Goal: Communication & Community: Answer question/provide support

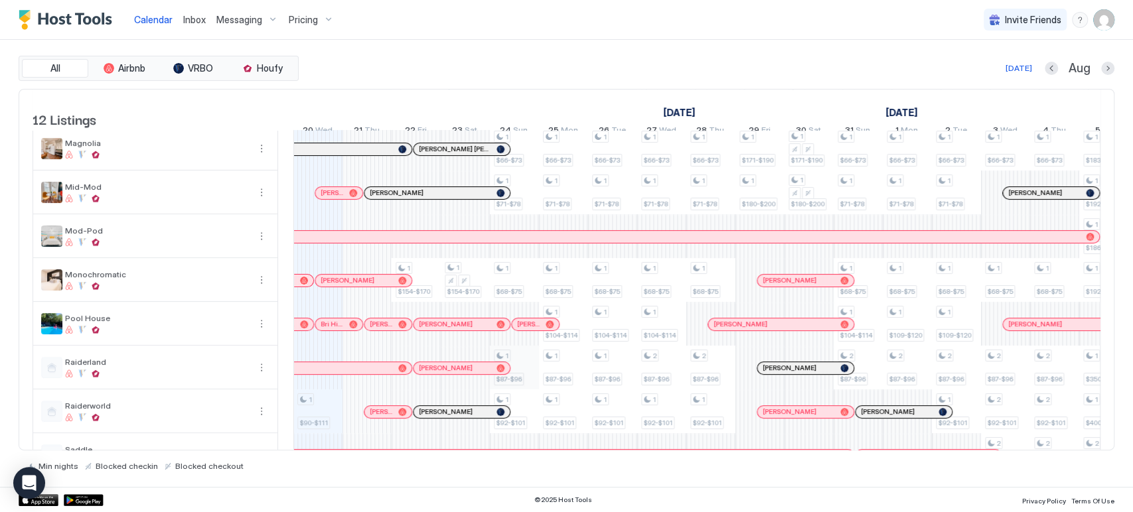
scroll to position [147, 0]
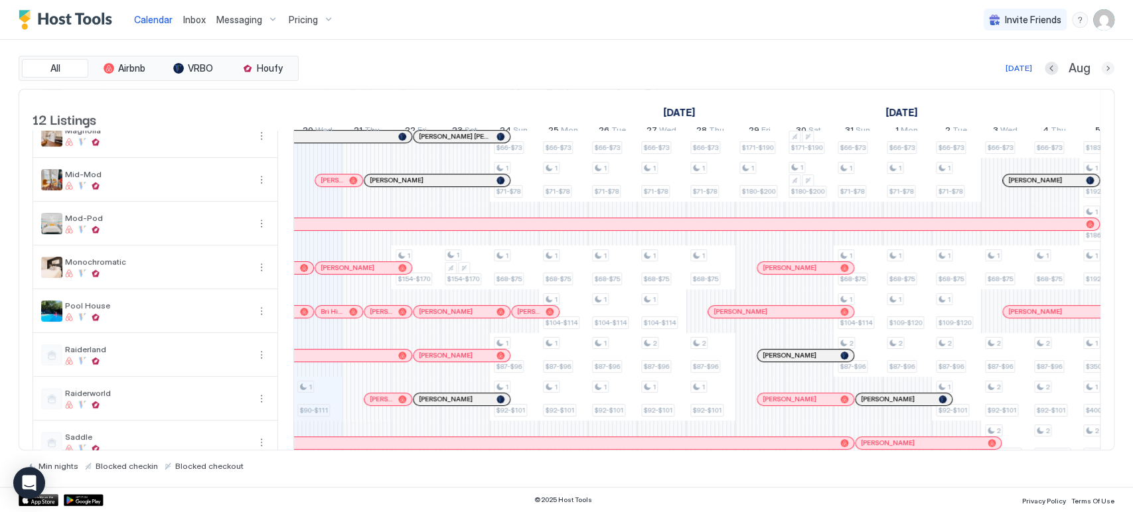
click at [1110, 66] on button "Next month" at bounding box center [1107, 68] width 13 height 13
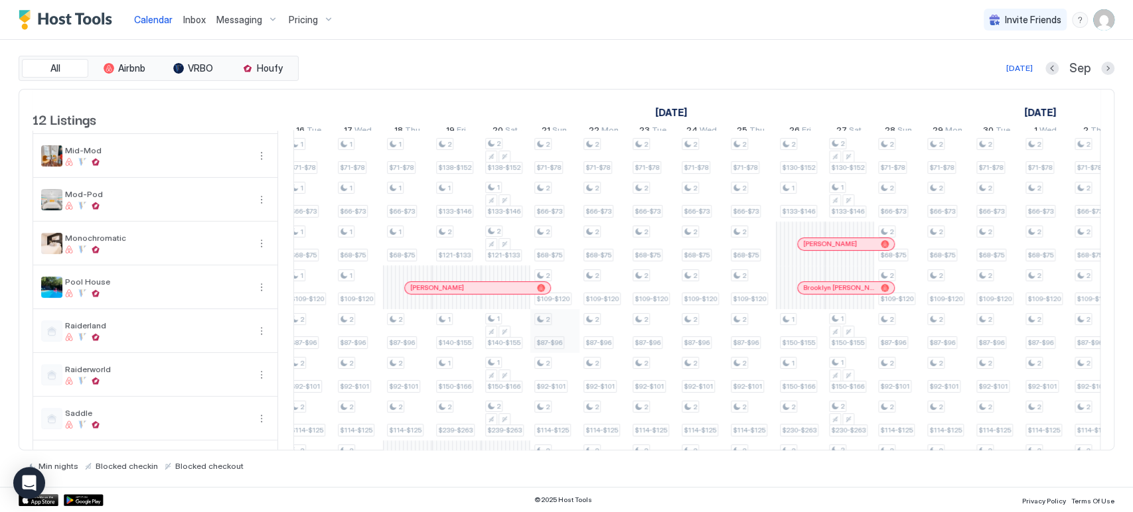
scroll to position [227, 0]
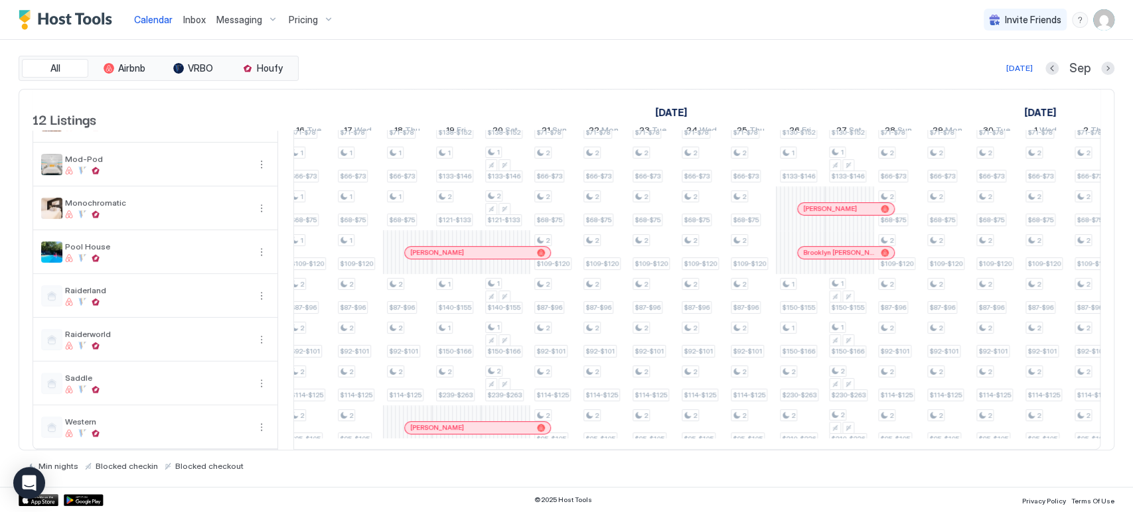
click at [255, 16] on span "Messaging" at bounding box center [239, 20] width 46 height 12
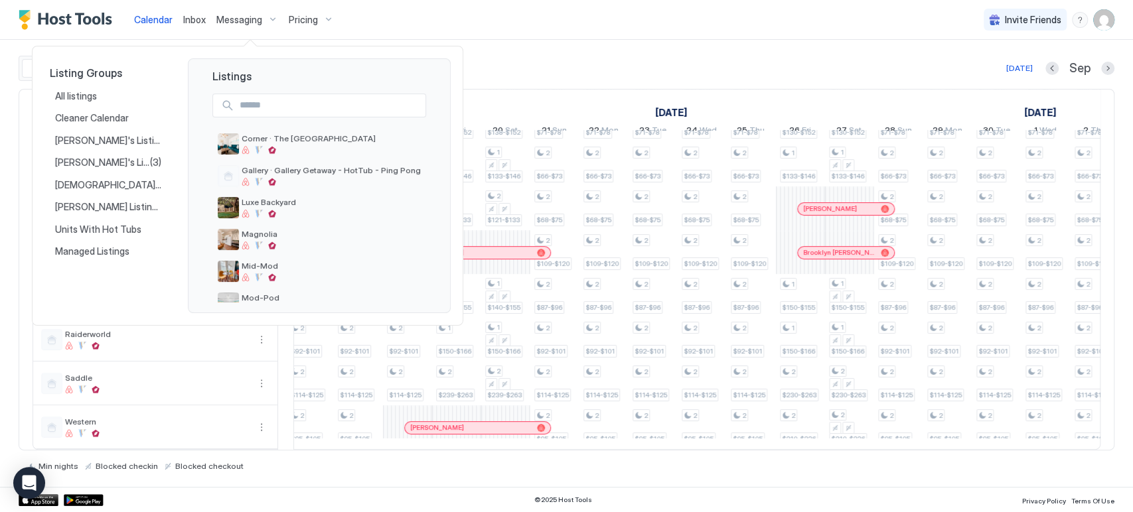
click at [188, 25] on div at bounding box center [566, 256] width 1133 height 512
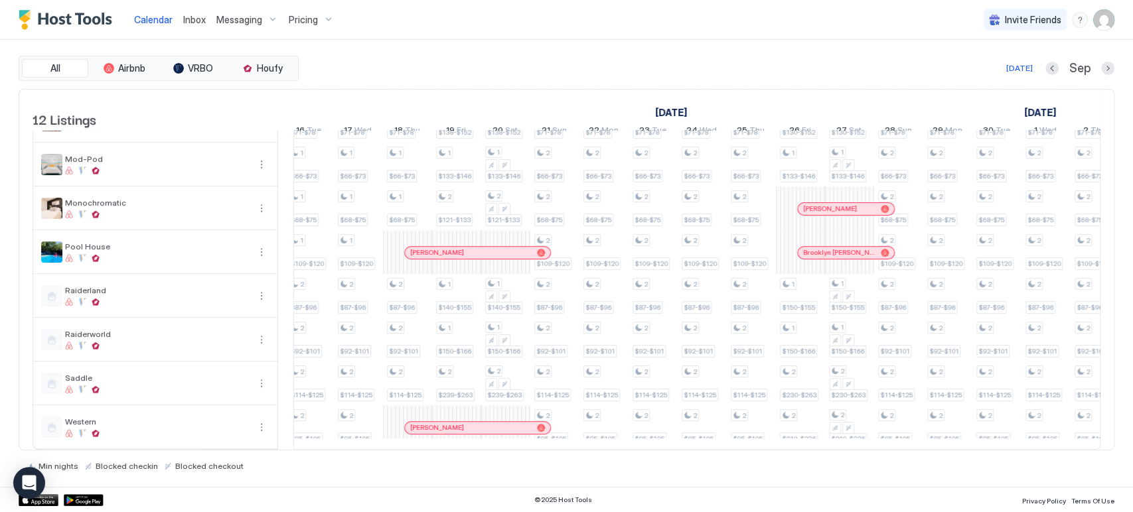
click at [192, 19] on span "Inbox" at bounding box center [194, 19] width 23 height 11
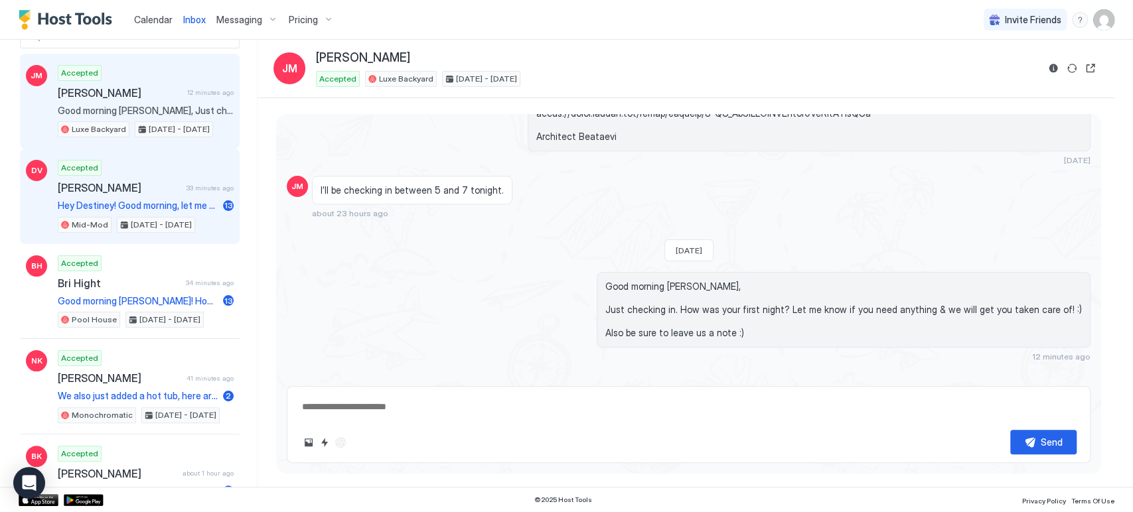
scroll to position [147, 0]
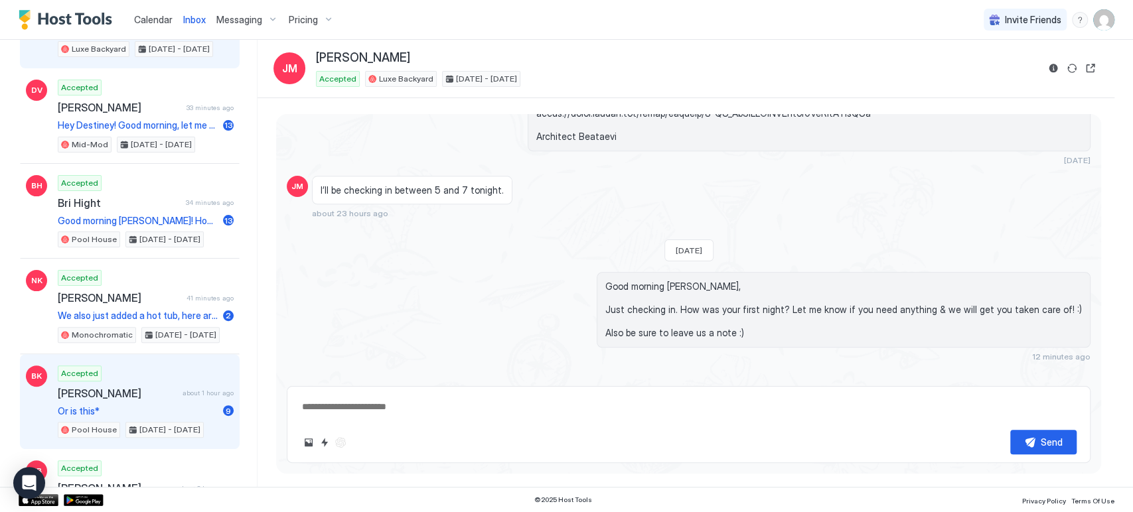
click at [158, 366] on div "Accepted [PERSON_NAME] about 1 hour ago Or is this* 9 Pool House [DATE] - [DATE]" at bounding box center [146, 402] width 176 height 73
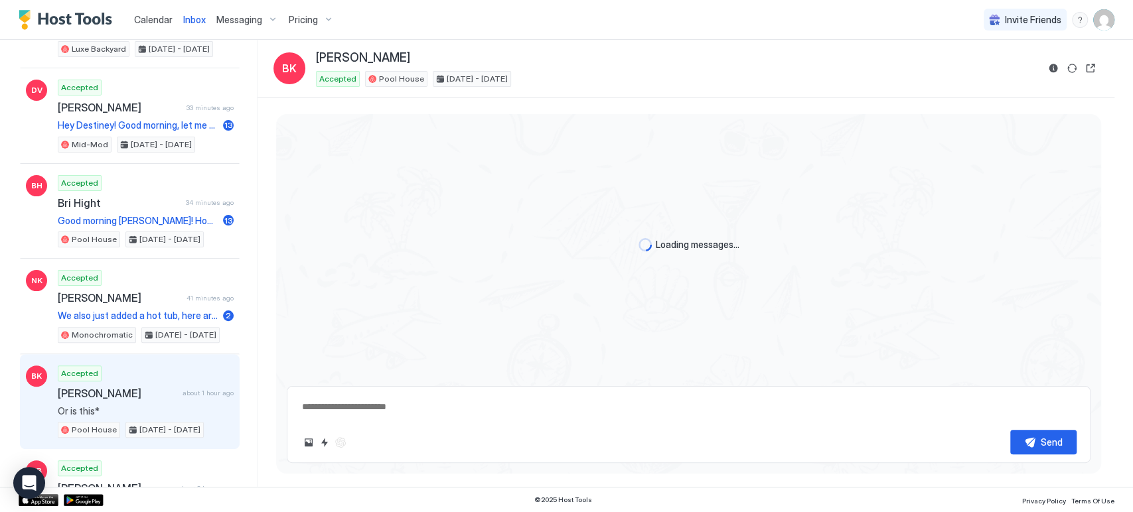
scroll to position [812, 0]
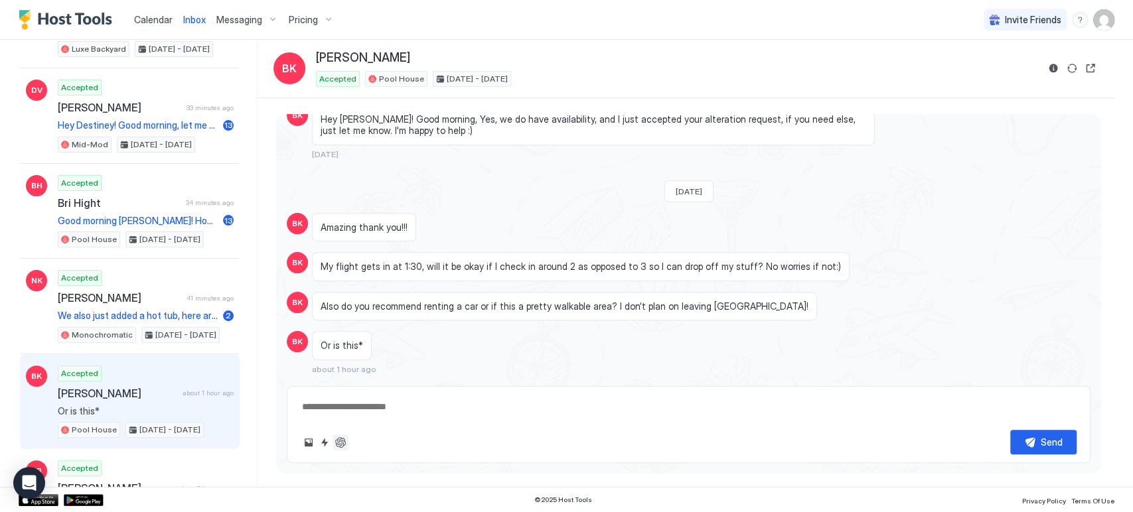
click at [341, 444] on button "ChatGPT Auto Reply" at bounding box center [340, 443] width 16 height 16
type textarea "*"
type textarea "**********"
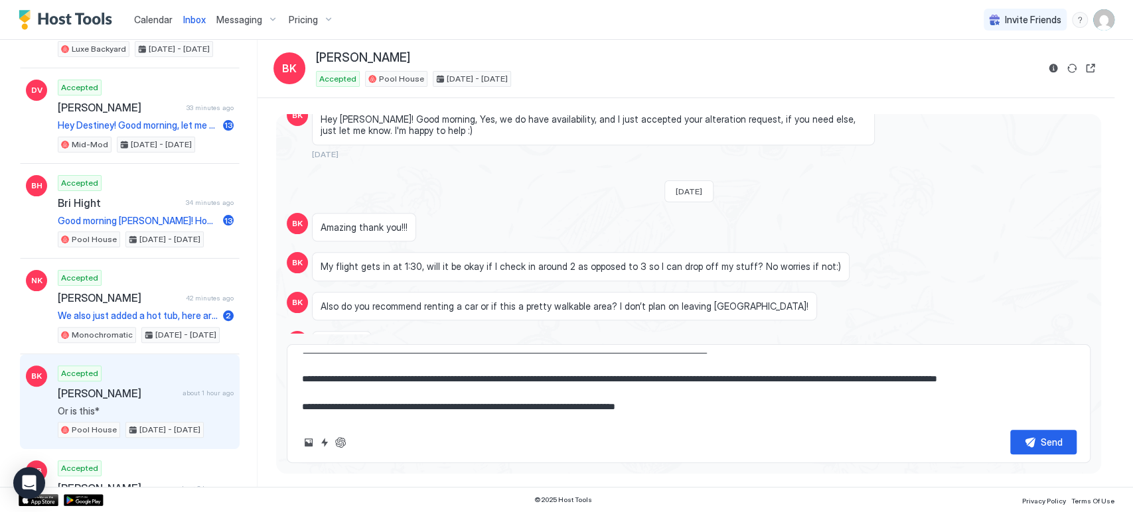
scroll to position [0, 0]
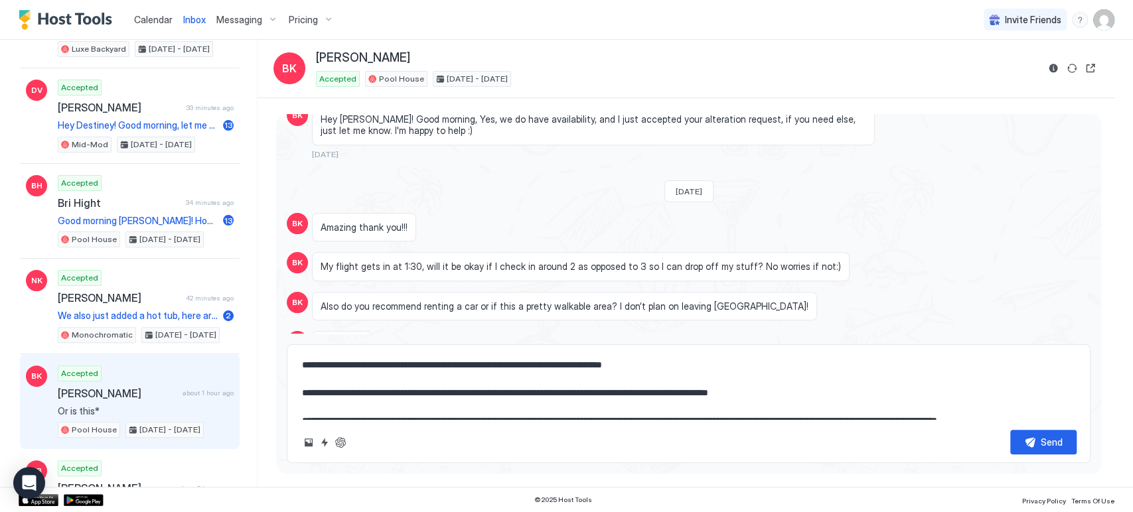
type textarea "*"
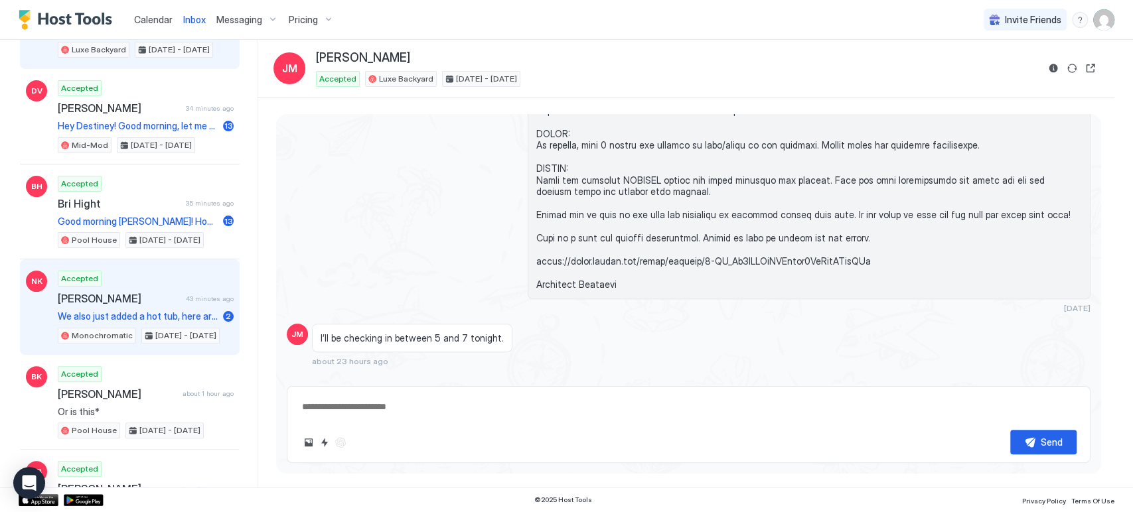
scroll to position [147, 0]
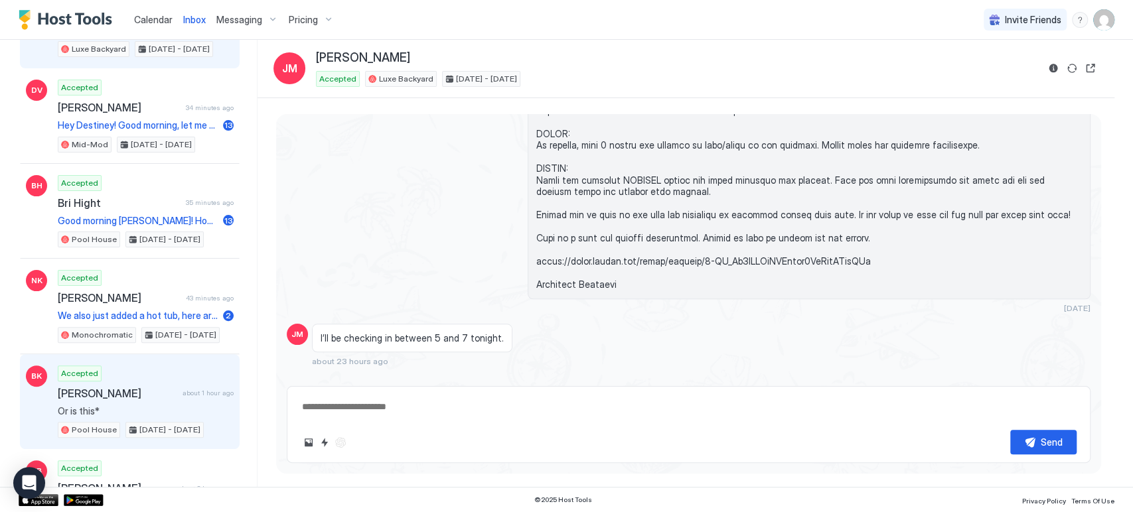
click at [155, 372] on div "Accepted [PERSON_NAME] about 1 hour ago Or is this* Pool House [DATE] - [DATE]" at bounding box center [146, 402] width 176 height 73
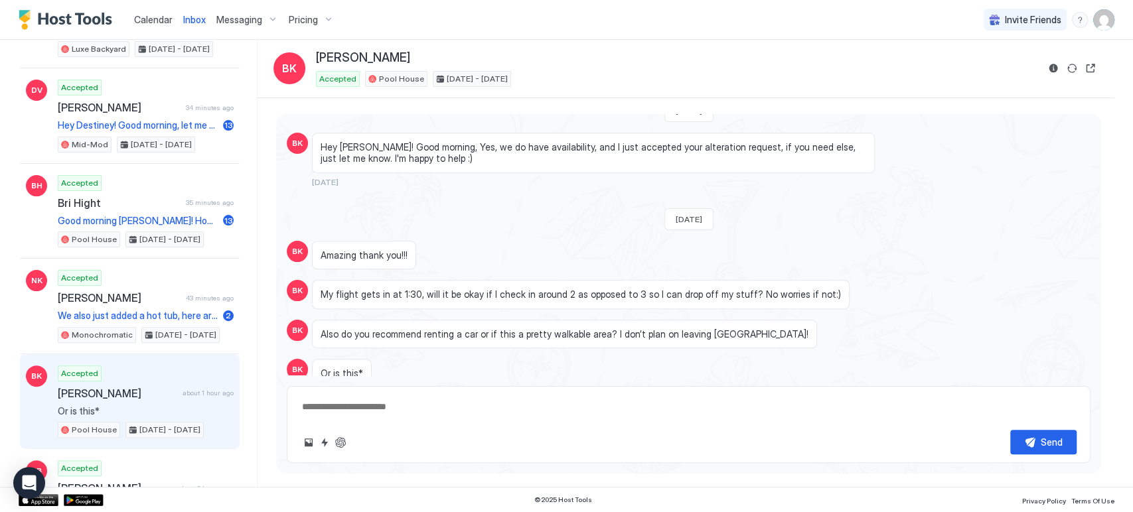
scroll to position [812, 0]
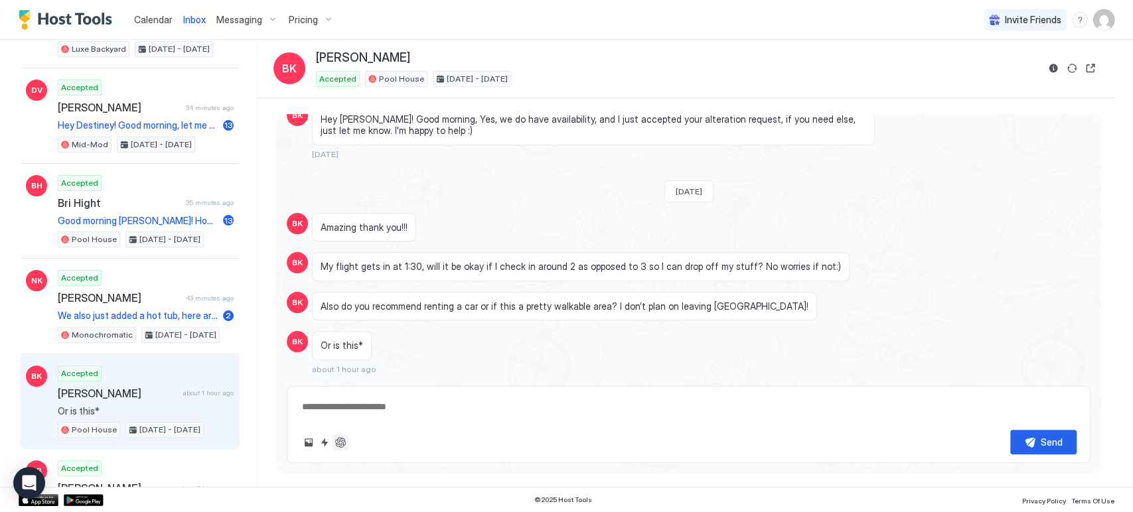
click at [340, 441] on button "ChatGPT Auto Reply" at bounding box center [340, 443] width 16 height 16
type textarea "*"
type textarea "**********"
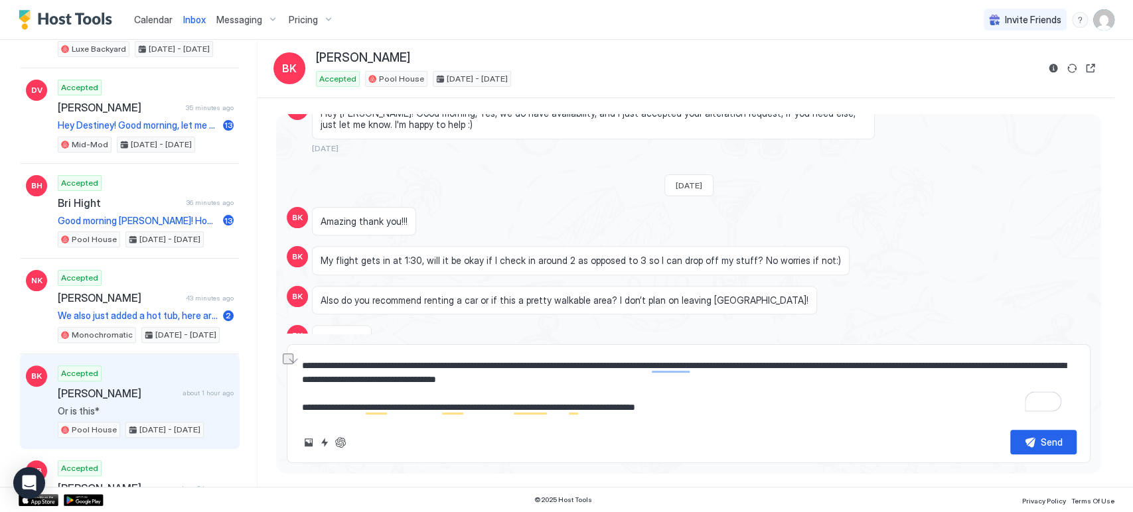
scroll to position [55, 0]
drag, startPoint x: 630, startPoint y: 378, endPoint x: 304, endPoint y: 366, distance: 326.7
click at [304, 366] on textarea "**********" at bounding box center [689, 386] width 776 height 66
click at [153, 19] on span "Calendar" at bounding box center [153, 19] width 38 height 11
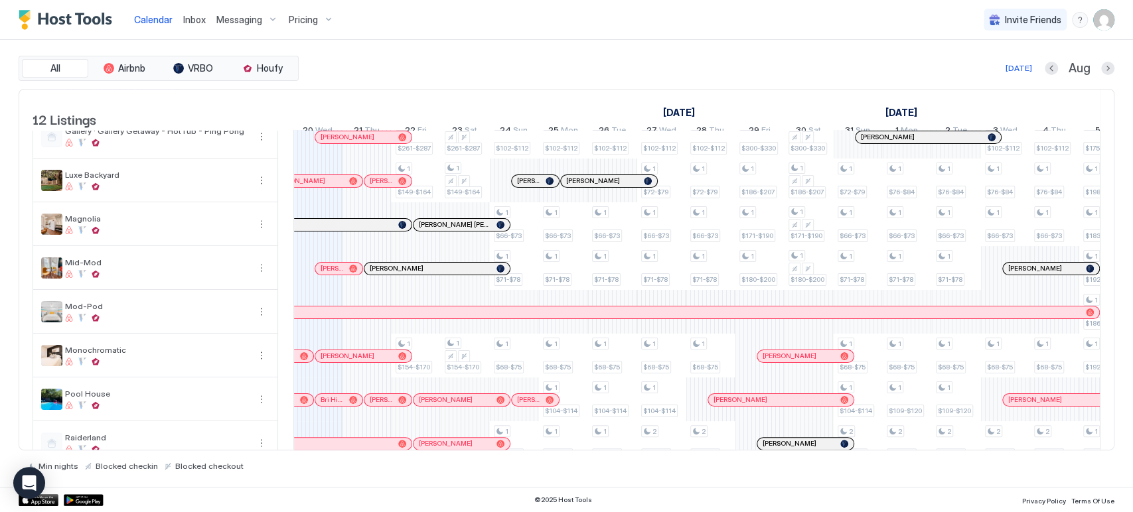
scroll to position [80, 0]
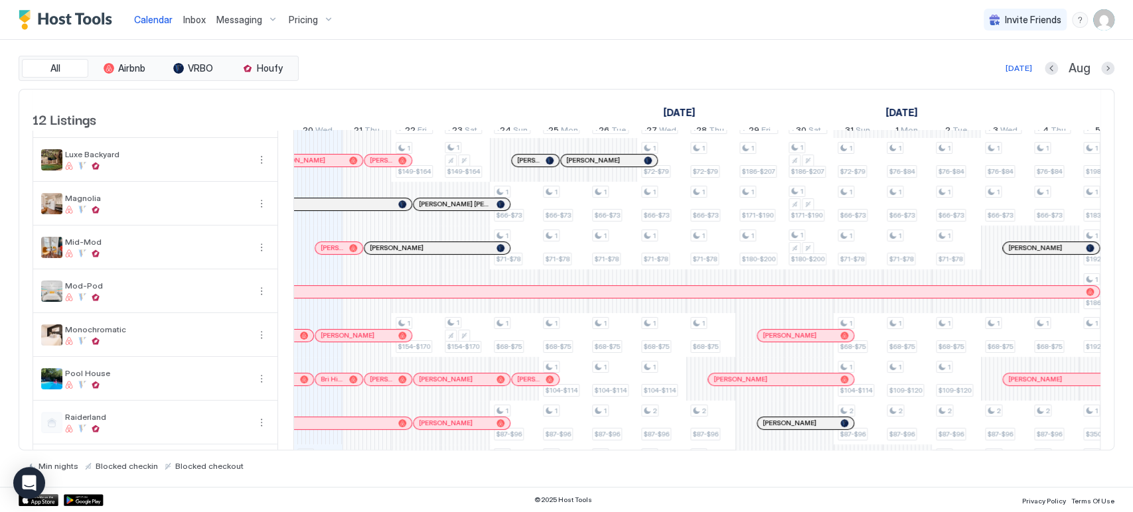
click at [195, 25] on link "Inbox" at bounding box center [194, 20] width 23 height 14
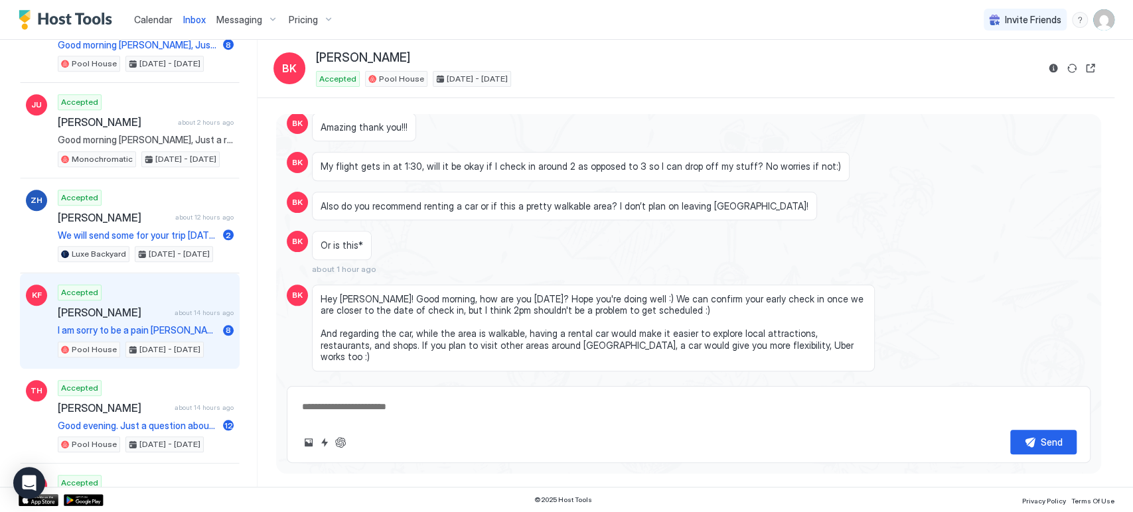
scroll to position [737, 0]
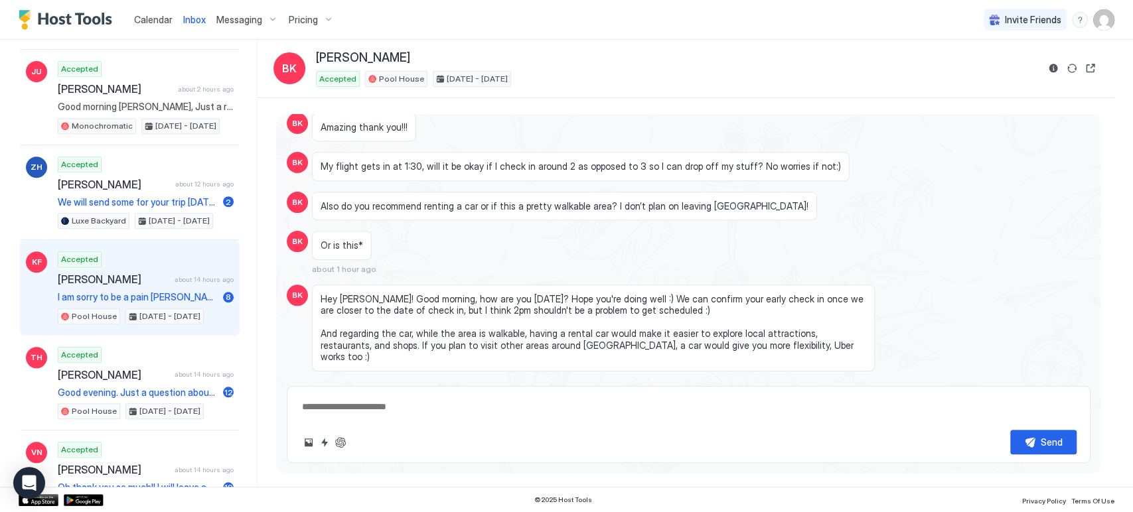
click at [135, 291] on span "I am sorry to be a pain [PERSON_NAME], thank you very much for getting back to …" at bounding box center [138, 297] width 160 height 12
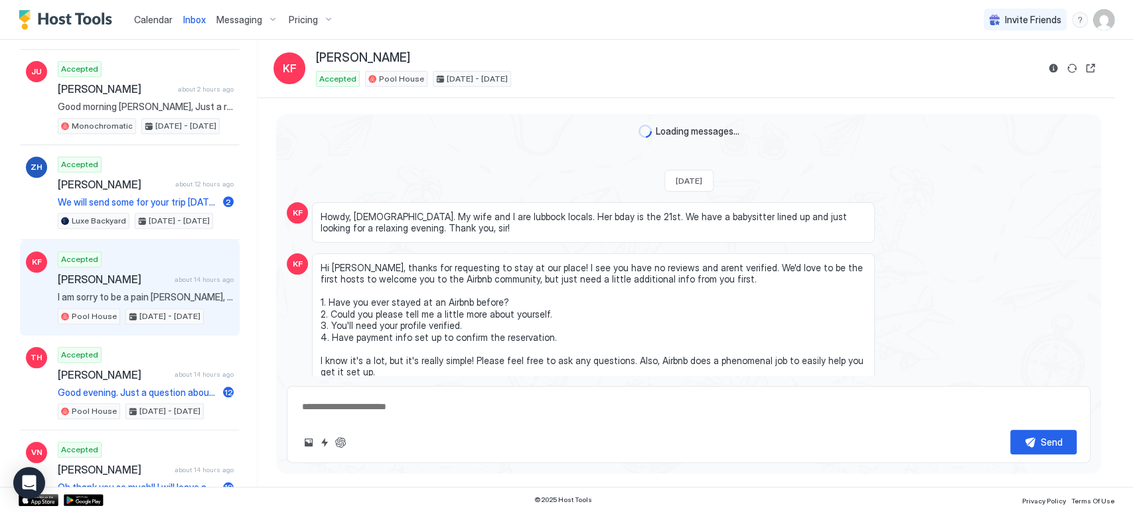
scroll to position [1270, 0]
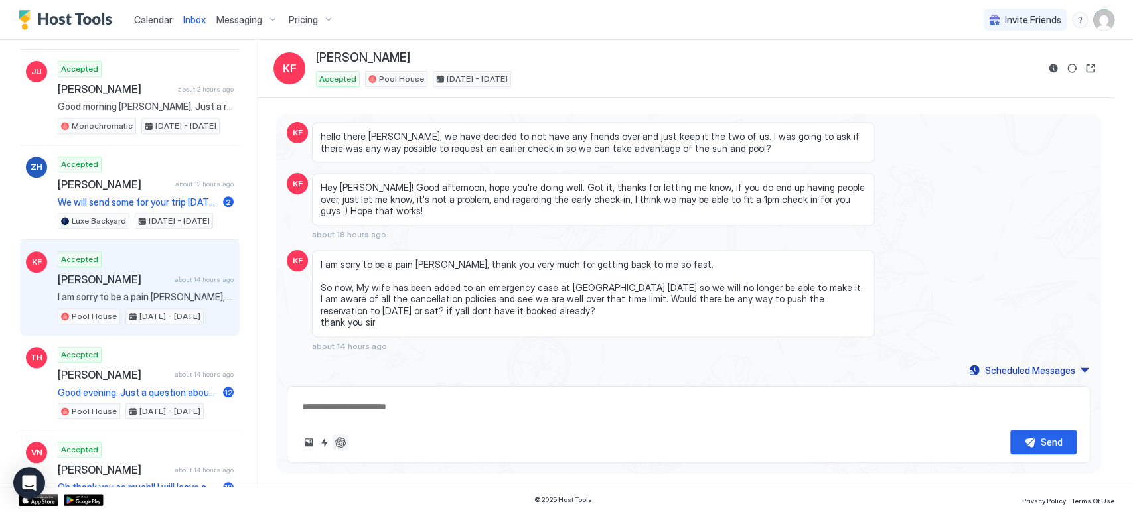
click at [346, 440] on button "ChatGPT Auto Reply" at bounding box center [340, 443] width 16 height 16
type textarea "*"
type textarea "**********"
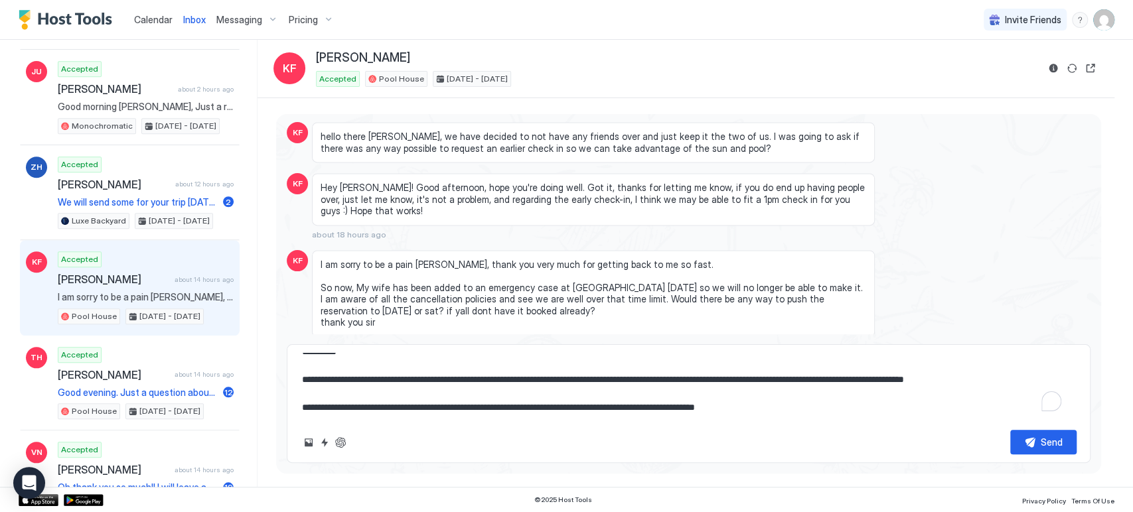
scroll to position [13, 0]
drag, startPoint x: 788, startPoint y: 412, endPoint x: 239, endPoint y: 259, distance: 570.5
click at [233, 274] on div "Recent Scheduled Unread BK Accepted [PERSON_NAME] 2 minutes ago Hi [PERSON_NAME…" at bounding box center [567, 263] width 1096 height 447
type textarea "*"
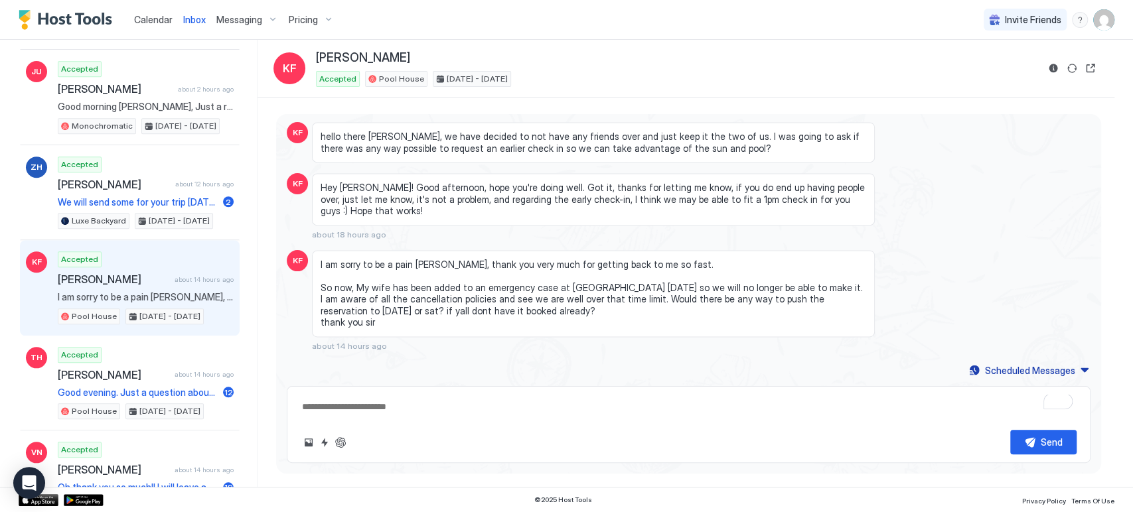
scroll to position [0, 0]
click at [342, 439] on button "ChatGPT Auto Reply" at bounding box center [340, 443] width 16 height 16
type textarea "*"
type textarea "**********"
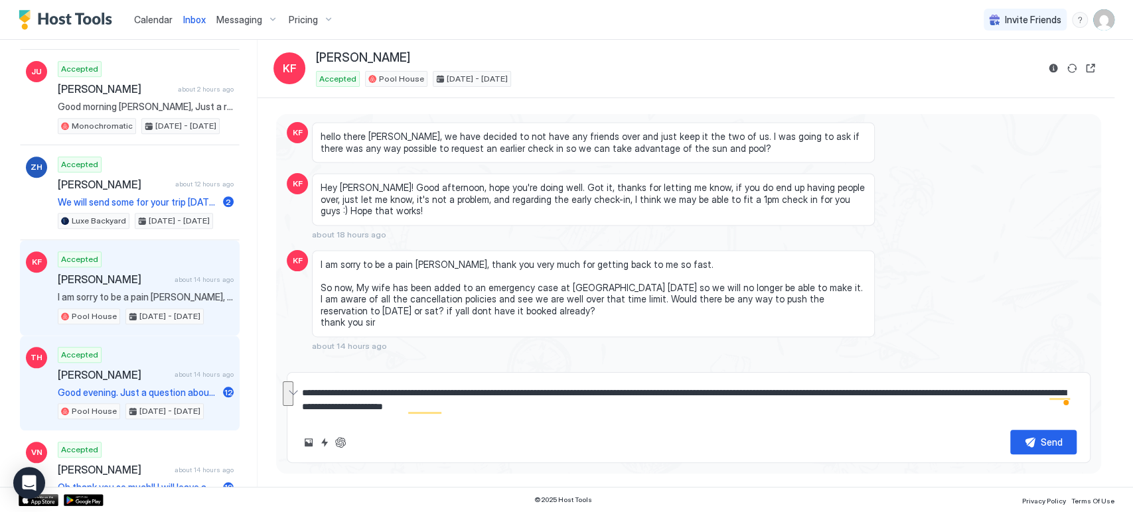
drag, startPoint x: 563, startPoint y: 407, endPoint x: 196, endPoint y: 331, distance: 374.9
click at [196, 331] on div "Recent Scheduled Unread BK Accepted [PERSON_NAME] 2 minutes ago Hi [PERSON_NAME…" at bounding box center [567, 263] width 1096 height 447
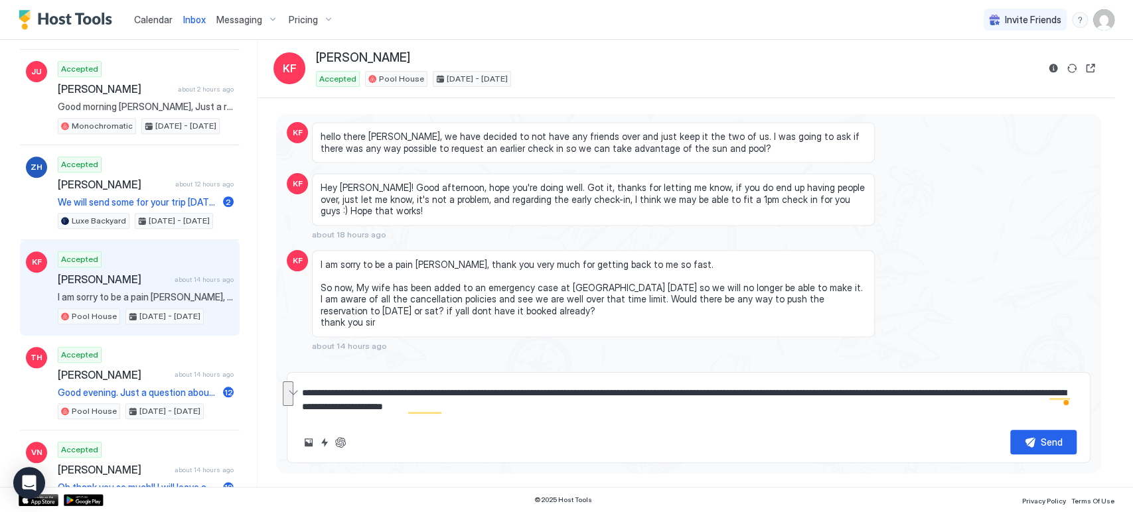
type textarea "*"
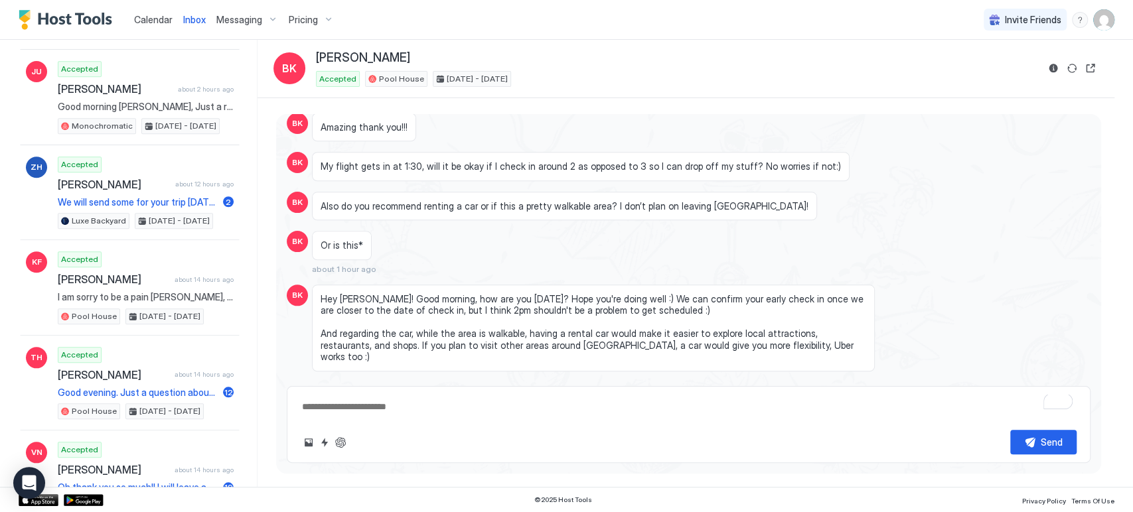
scroll to position [913, 0]
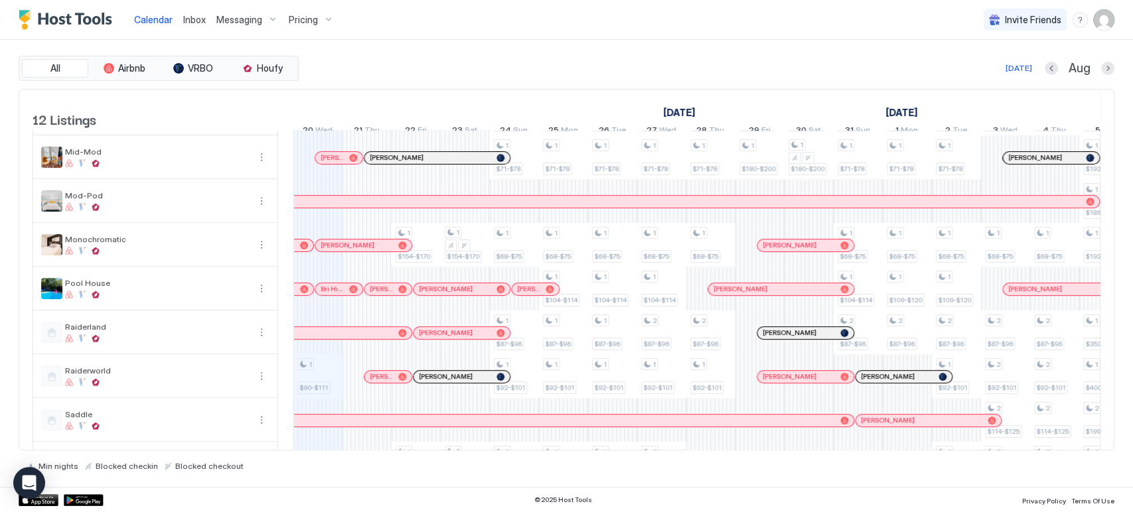
scroll to position [221, 0]
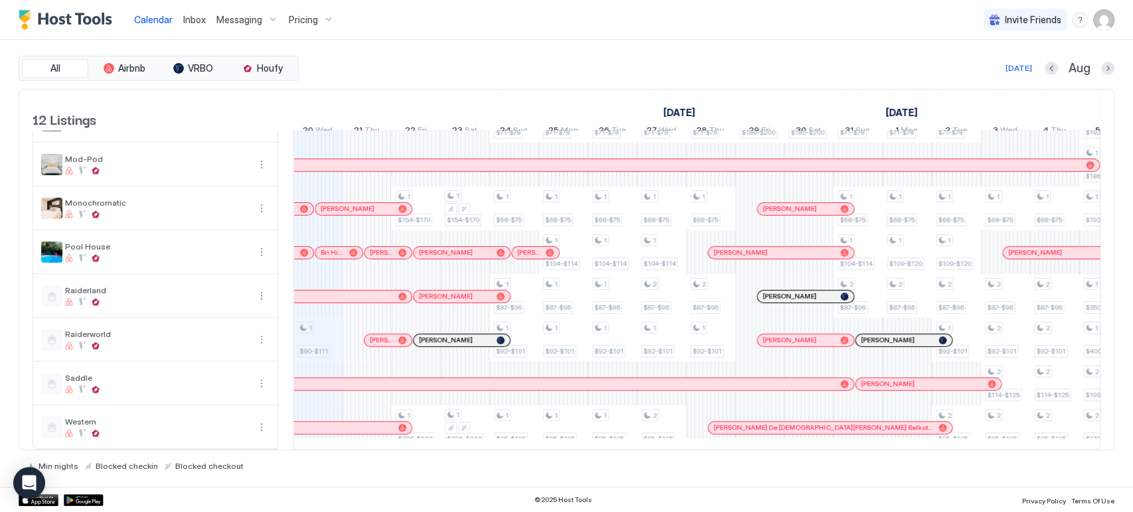
click at [239, 14] on span "Messaging" at bounding box center [239, 20] width 46 height 12
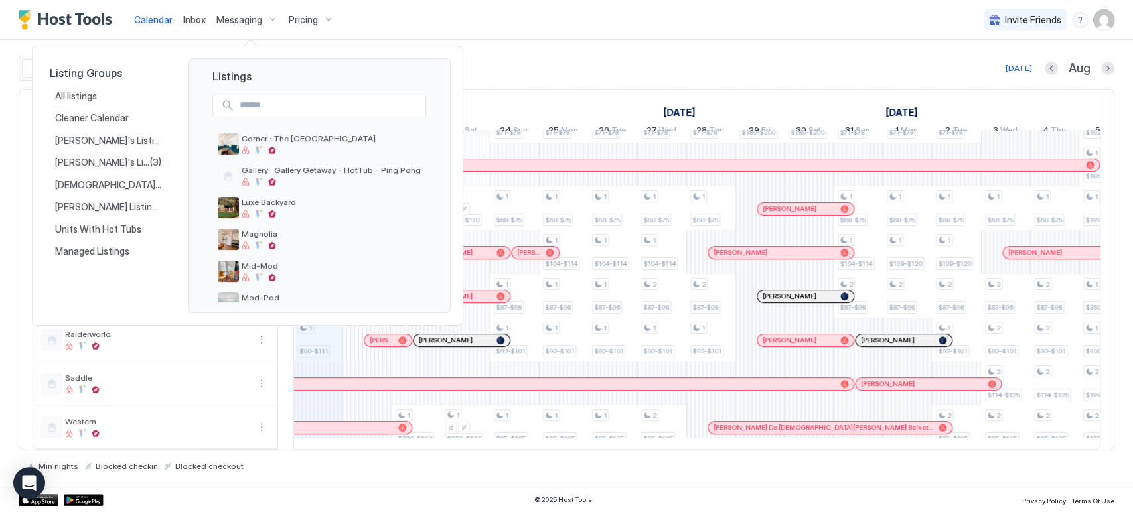
click at [195, 26] on div at bounding box center [566, 256] width 1133 height 512
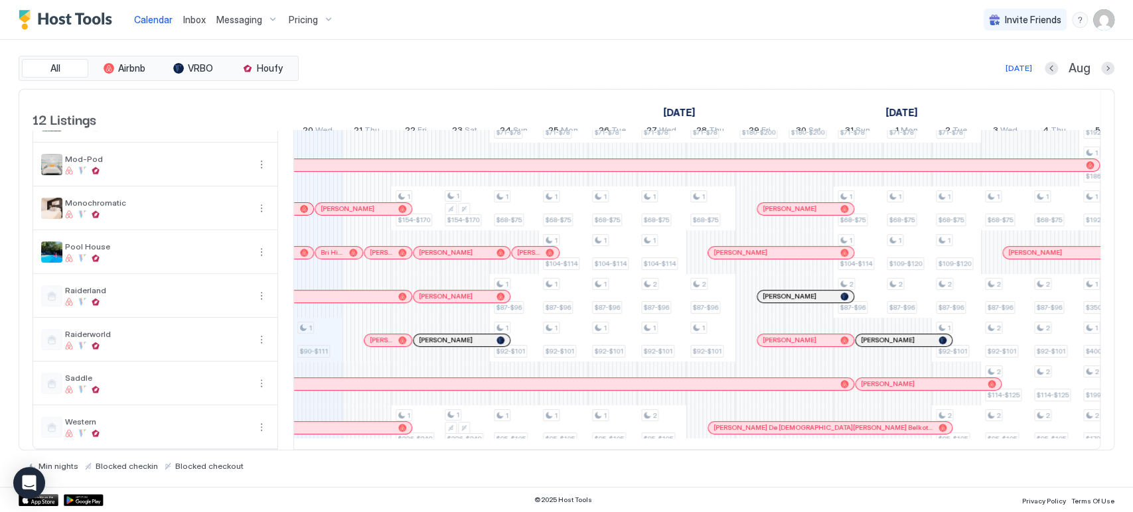
click at [192, 21] on span "Inbox" at bounding box center [194, 19] width 23 height 11
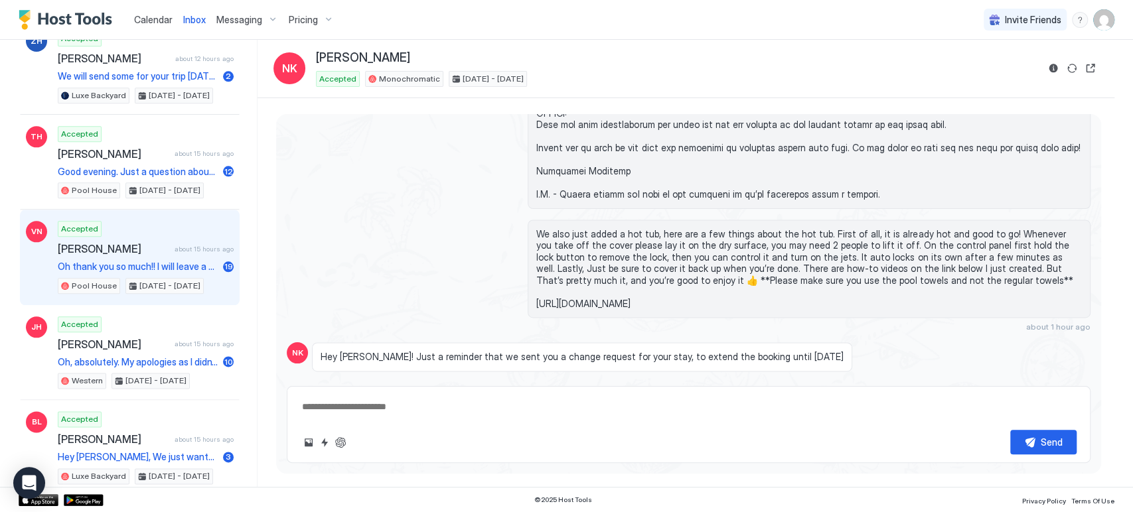
scroll to position [885, 0]
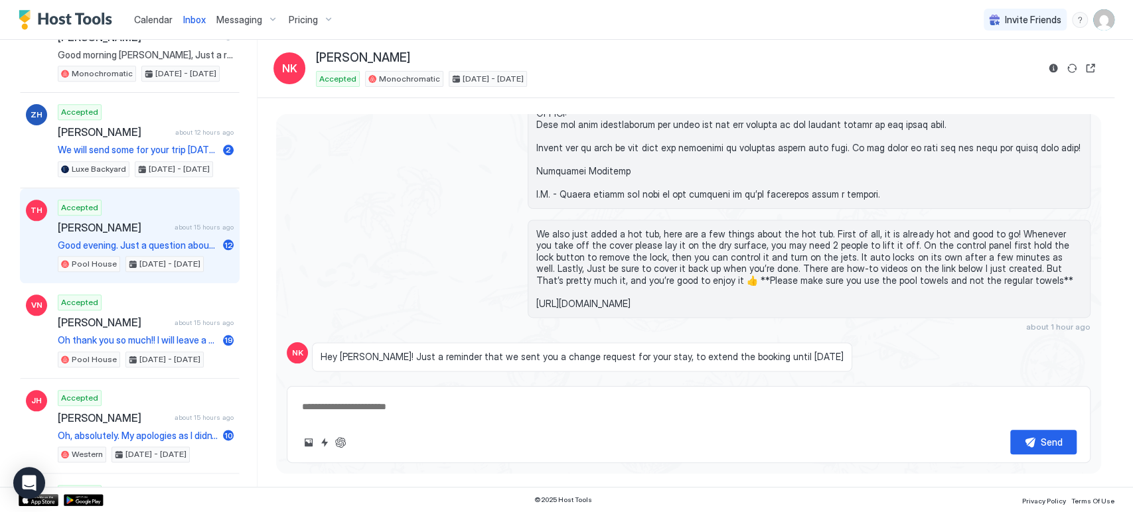
click at [154, 202] on div "Accepted [PERSON_NAME] about 15 hours ago Good evening. Just a question about t…" at bounding box center [146, 236] width 176 height 73
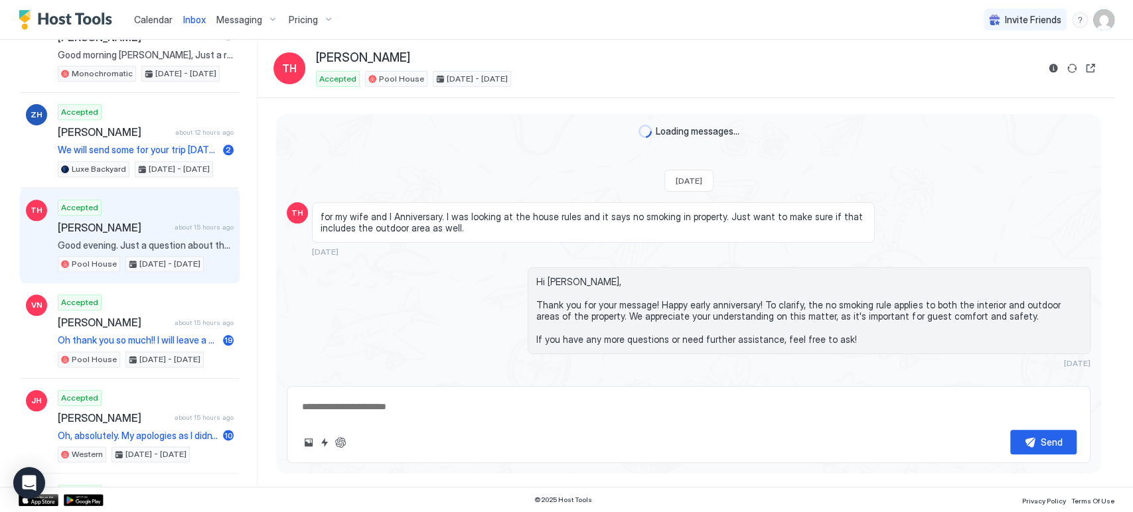
scroll to position [1641, 0]
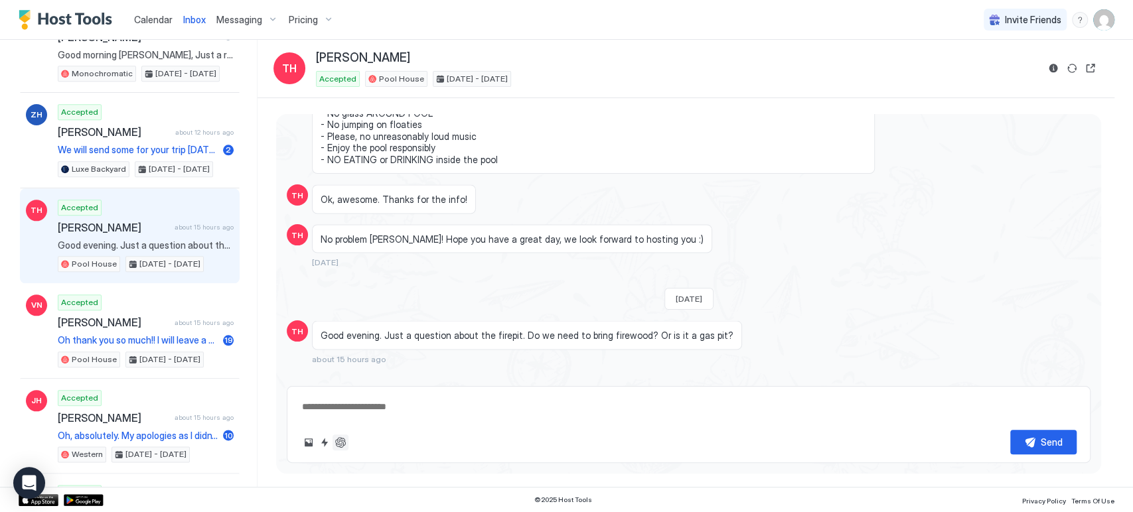
click at [338, 441] on button "ChatGPT Auto Reply" at bounding box center [340, 443] width 16 height 16
type textarea "*"
type textarea "**********"
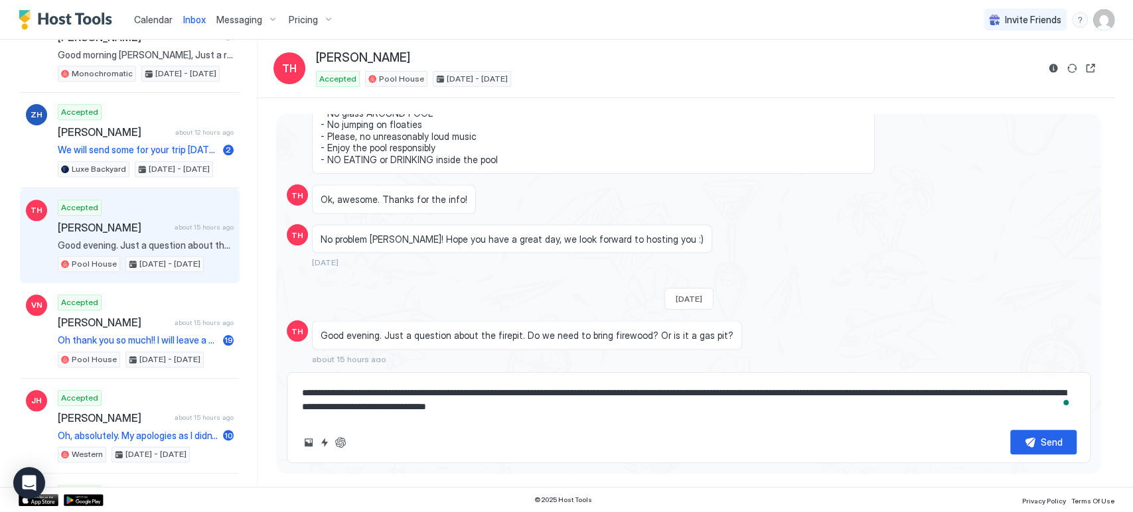
drag, startPoint x: 690, startPoint y: 405, endPoint x: 291, endPoint y: 376, distance: 399.9
click at [298, 376] on div "**********" at bounding box center [689, 417] width 804 height 91
type textarea "*"
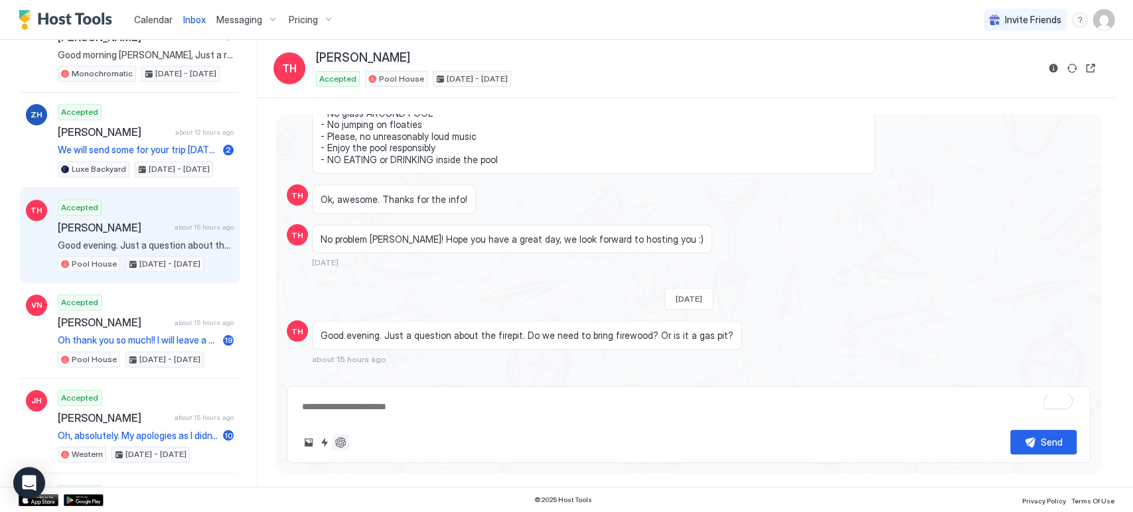
click at [346, 439] on button "ChatGPT Auto Reply" at bounding box center [340, 443] width 16 height 16
type textarea "*"
type textarea "**********"
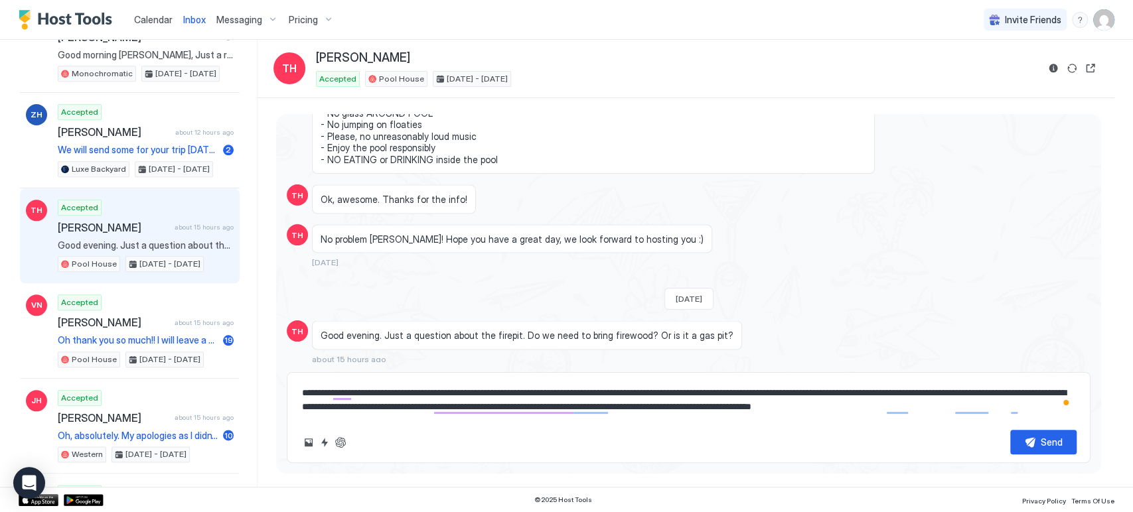
drag, startPoint x: 1021, startPoint y: 407, endPoint x: 250, endPoint y: 346, distance: 773.6
click at [251, 352] on div "Recent Scheduled Unread NK Accepted [PERSON_NAME] 4 minutes ago Hey [PERSON_NAM…" at bounding box center [567, 263] width 1096 height 447
type textarea "*"
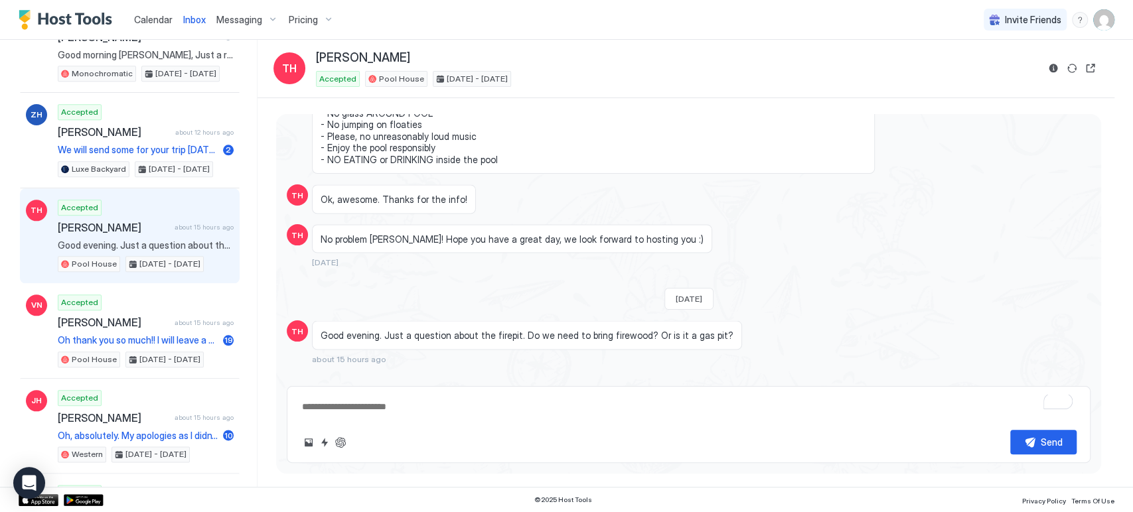
drag, startPoint x: 149, startPoint y: 13, endPoint x: 159, endPoint y: 1, distance: 16.5
click at [149, 14] on span "Calendar" at bounding box center [153, 19] width 38 height 11
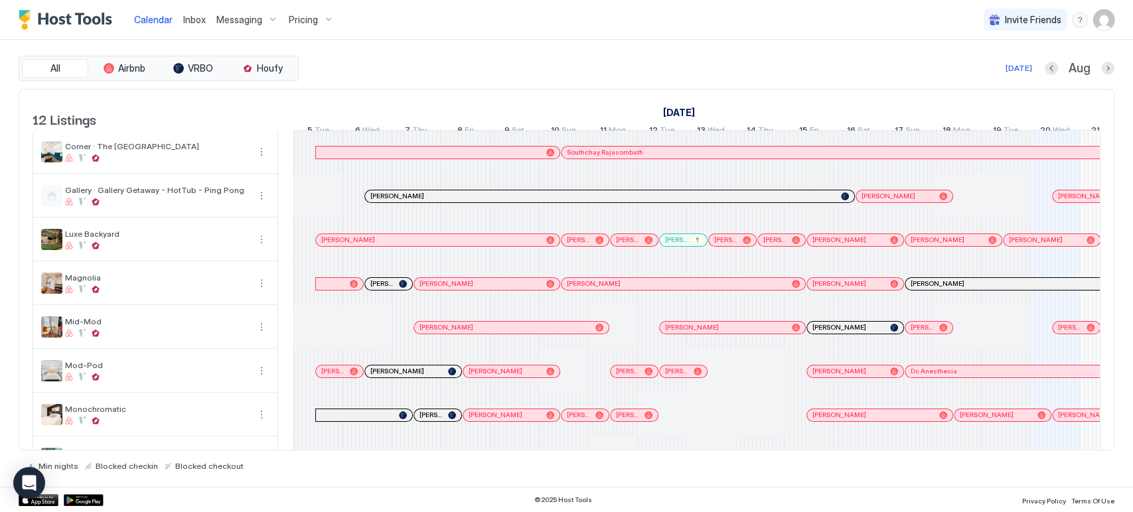
scroll to position [0, 737]
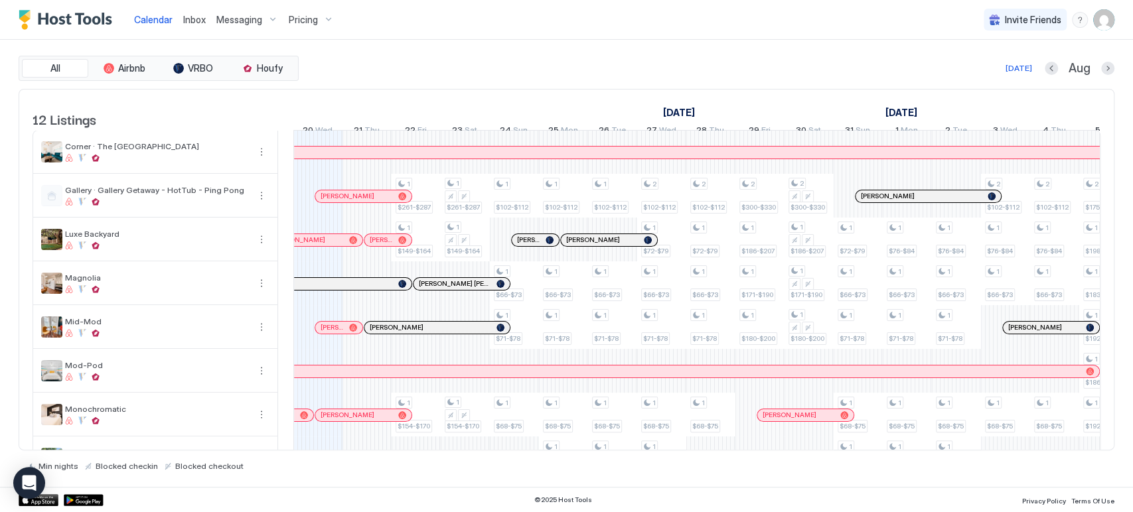
click at [197, 18] on span "Inbox" at bounding box center [194, 19] width 23 height 11
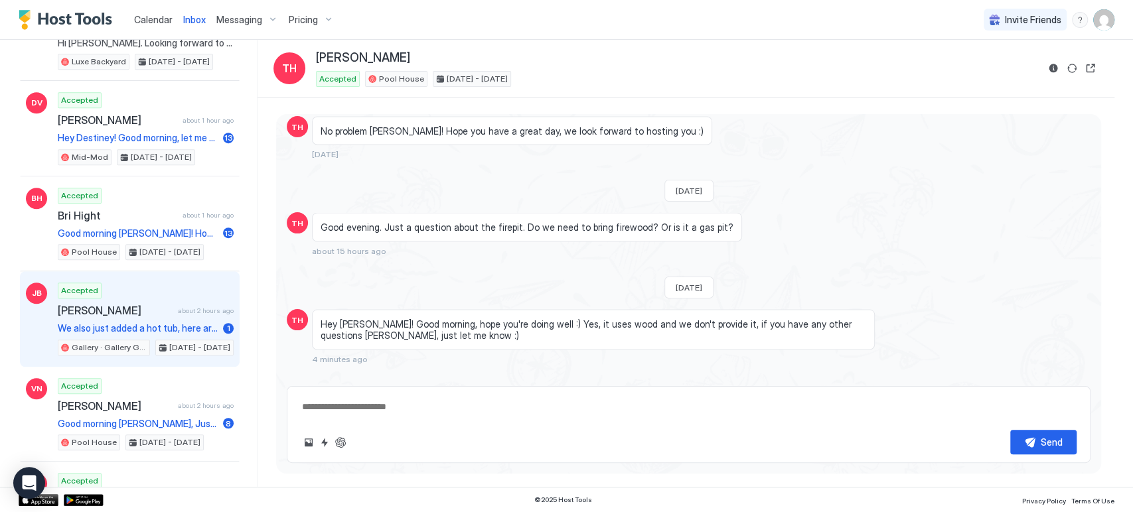
scroll to position [811, 0]
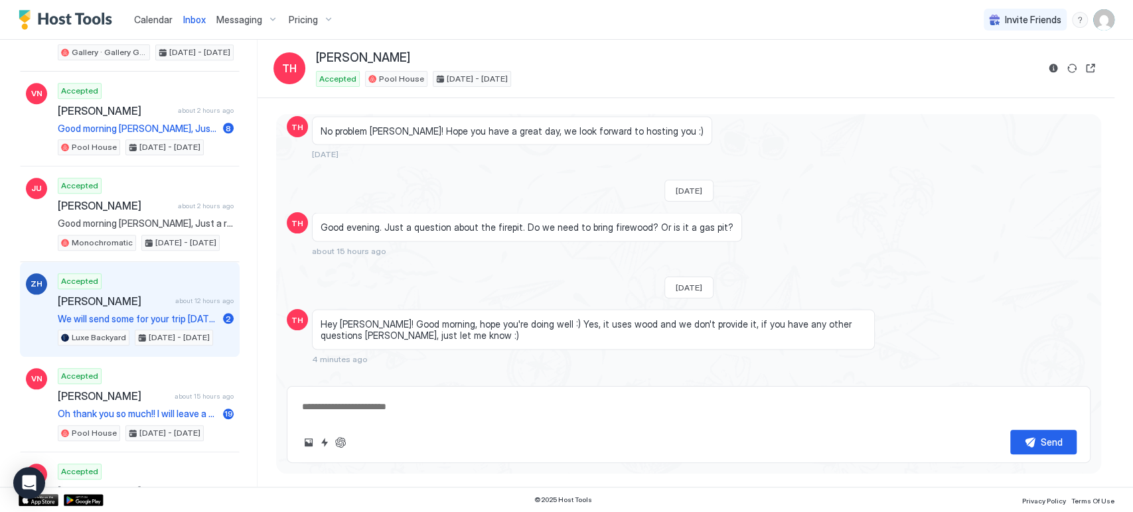
click at [161, 282] on div "Accepted [PERSON_NAME] about 12 hours ago We will send some for your trip [DATE…" at bounding box center [146, 309] width 176 height 73
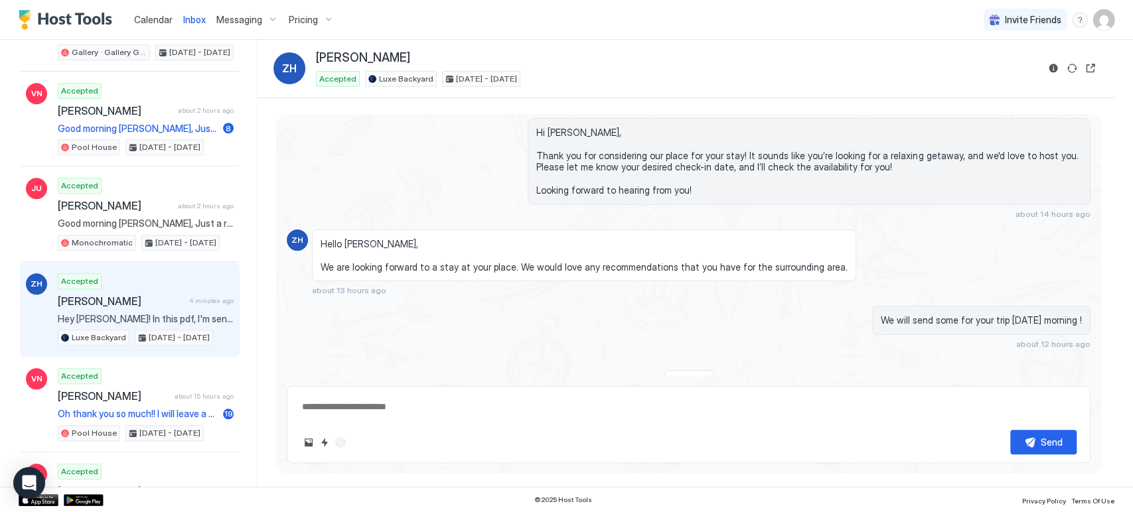
scroll to position [297, 0]
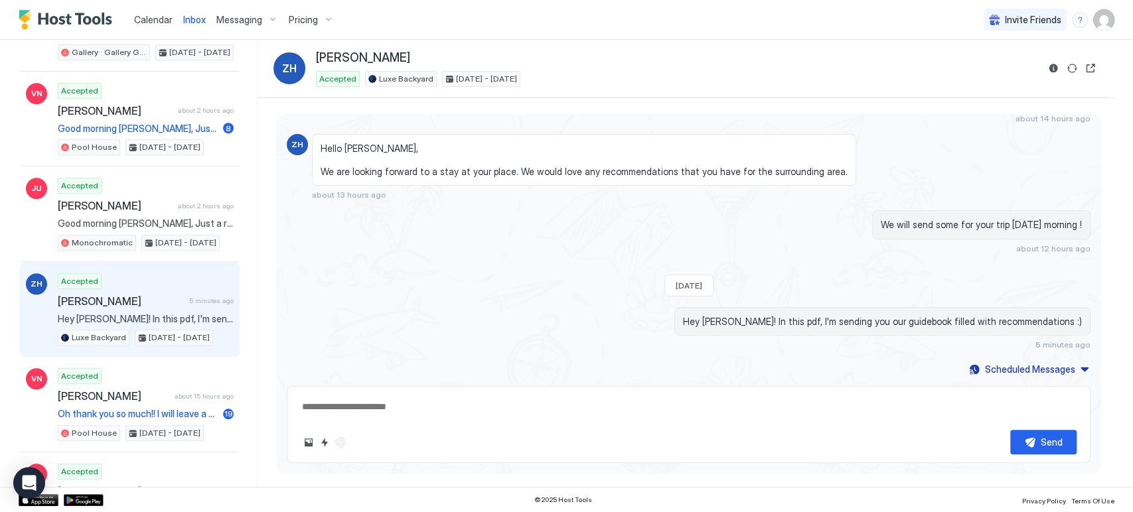
type textarea "*"
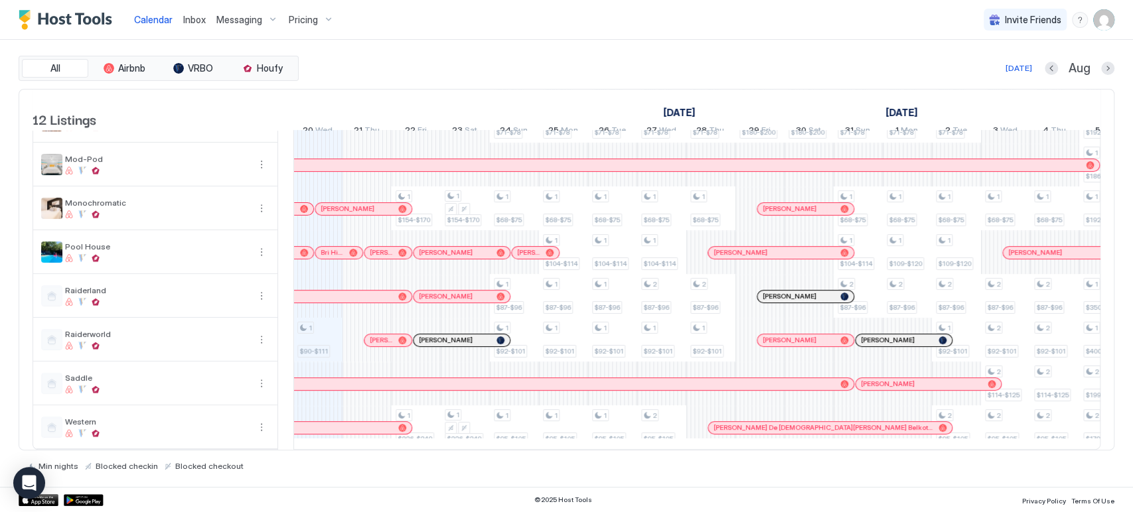
scroll to position [227, 0]
